Goal: Task Accomplishment & Management: Complete application form

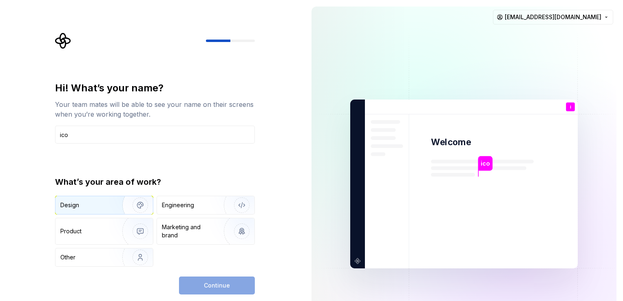
type input "ico"
click at [110, 208] on img "button" at bounding box center [135, 205] width 52 height 55
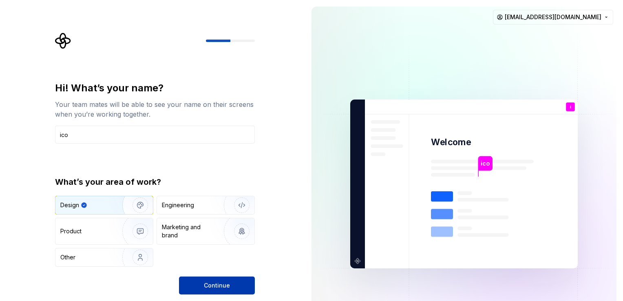
click at [235, 282] on button "Continue" at bounding box center [217, 285] width 76 height 18
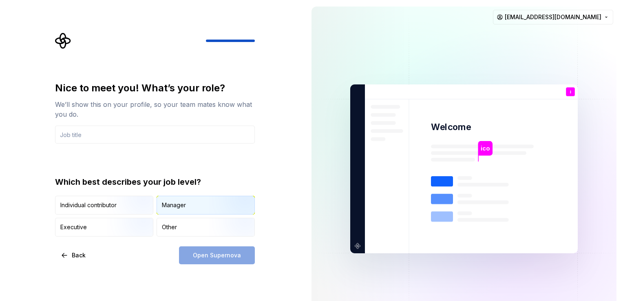
click at [197, 204] on div "Manager" at bounding box center [205, 205] width 97 height 18
click at [98, 130] on input "text" at bounding box center [155, 135] width 200 height 18
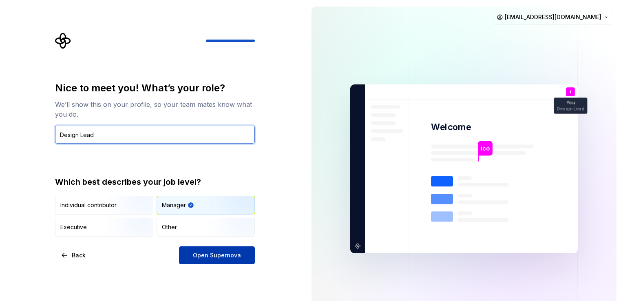
type input "Design Lead"
click at [218, 257] on span "Open Supernova" at bounding box center [217, 255] width 48 height 8
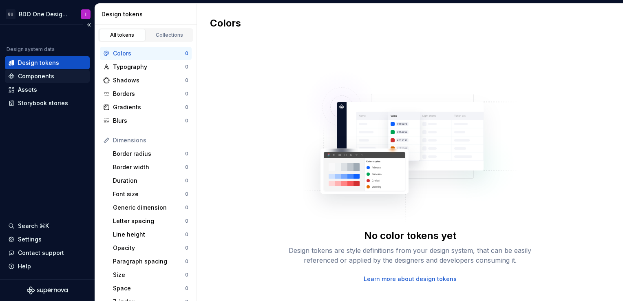
click at [41, 73] on div "Components" at bounding box center [36, 76] width 36 height 8
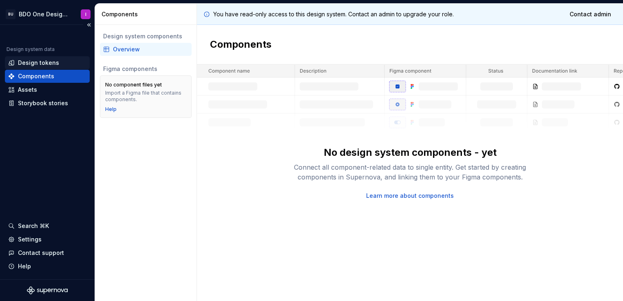
click at [40, 64] on div "Design tokens" at bounding box center [38, 63] width 41 height 8
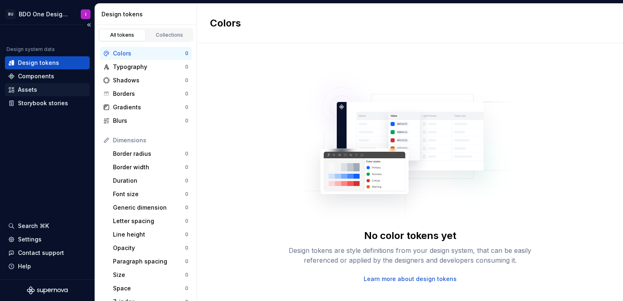
click at [41, 88] on div "Assets" at bounding box center [47, 90] width 78 height 8
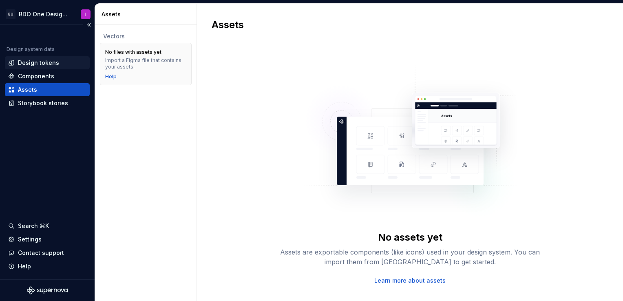
click at [46, 60] on div "Design tokens" at bounding box center [38, 63] width 41 height 8
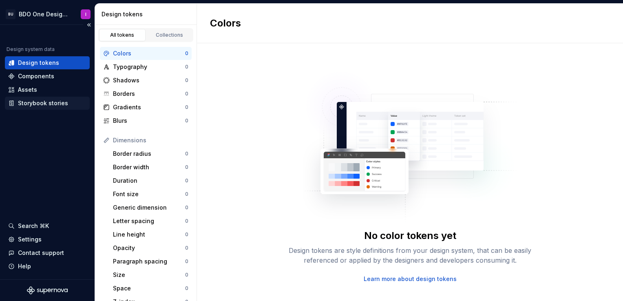
click at [42, 102] on div "Storybook stories" at bounding box center [43, 103] width 50 height 8
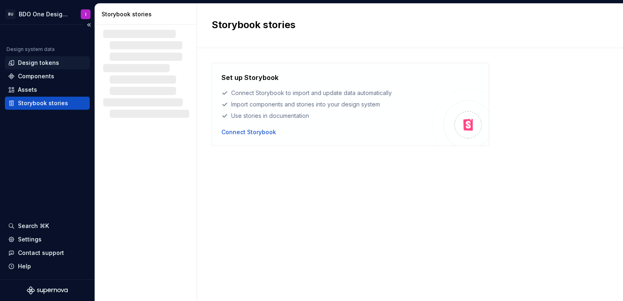
click at [33, 62] on div "Design tokens" at bounding box center [38, 63] width 41 height 8
